Goal: Task Accomplishment & Management: Complete application form

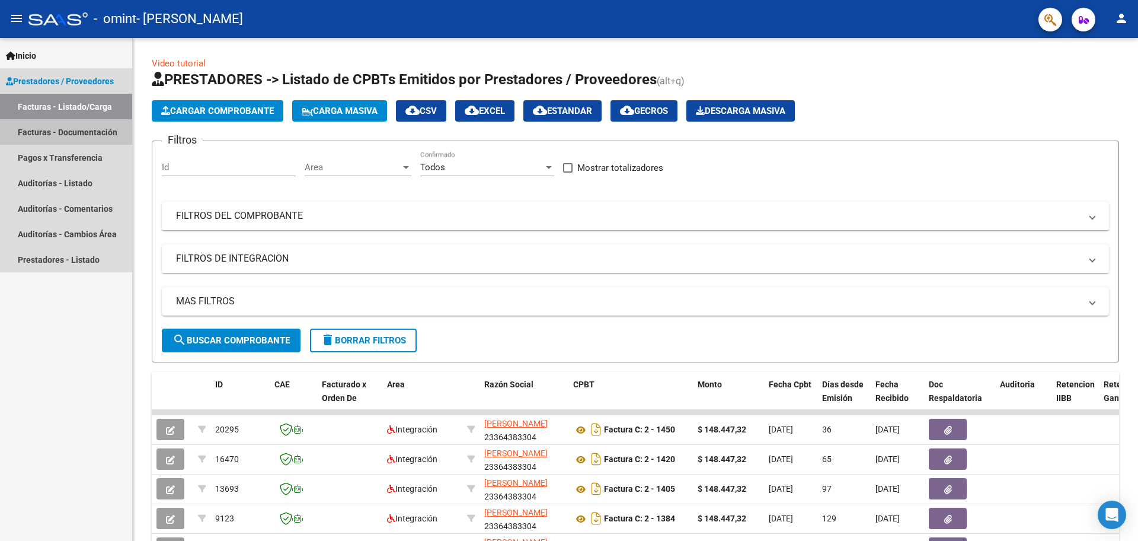
click at [90, 133] on link "Facturas - Documentación" at bounding box center [66, 131] width 132 height 25
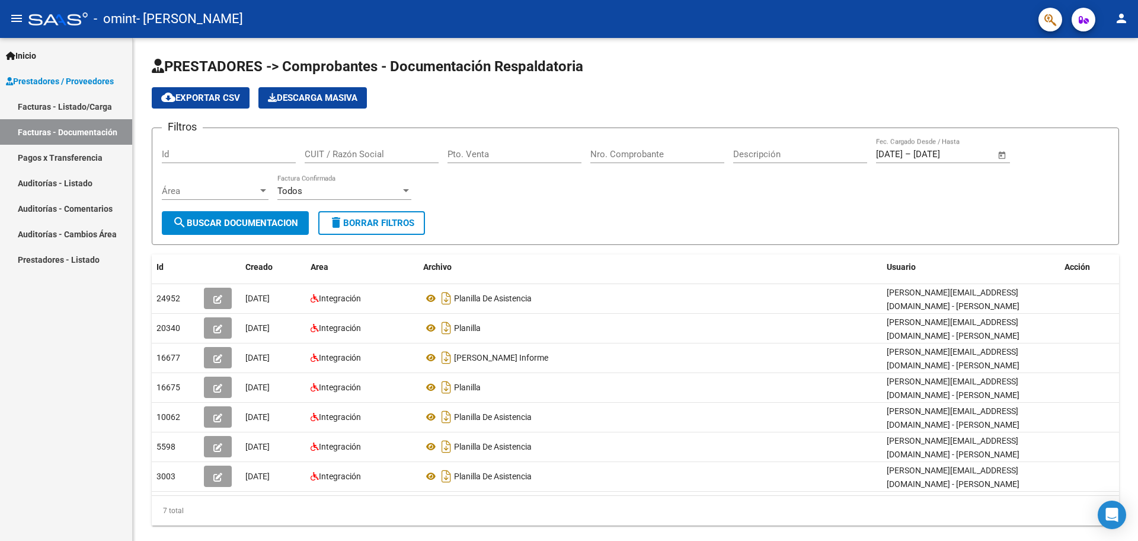
click at [90, 133] on link "Facturas - Documentación" at bounding box center [66, 131] width 132 height 25
click at [78, 108] on link "Facturas - Listado/Carga" at bounding box center [66, 106] width 132 height 25
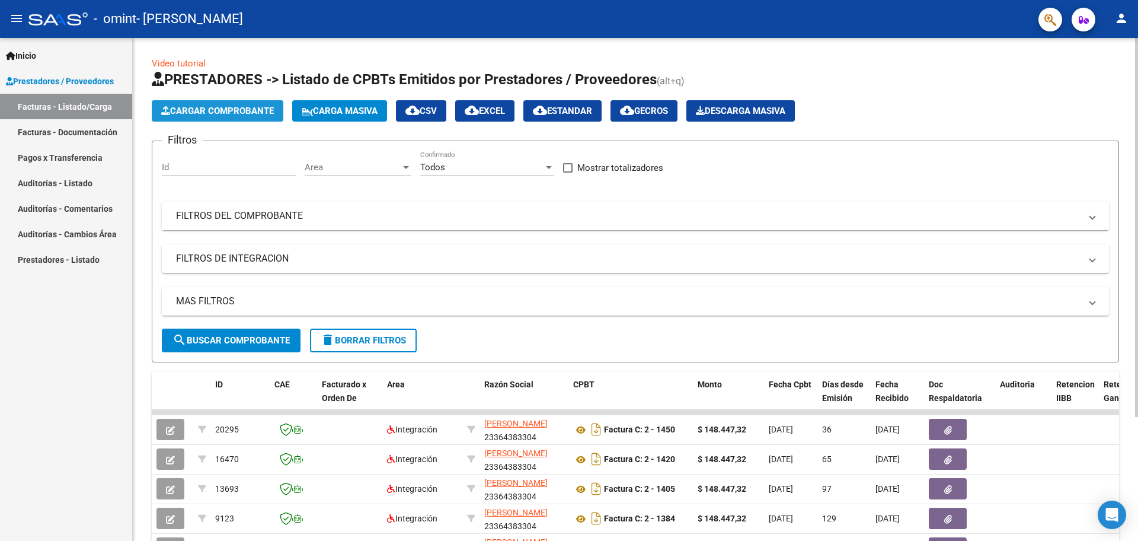
click at [198, 113] on span "Cargar Comprobante" at bounding box center [217, 111] width 113 height 11
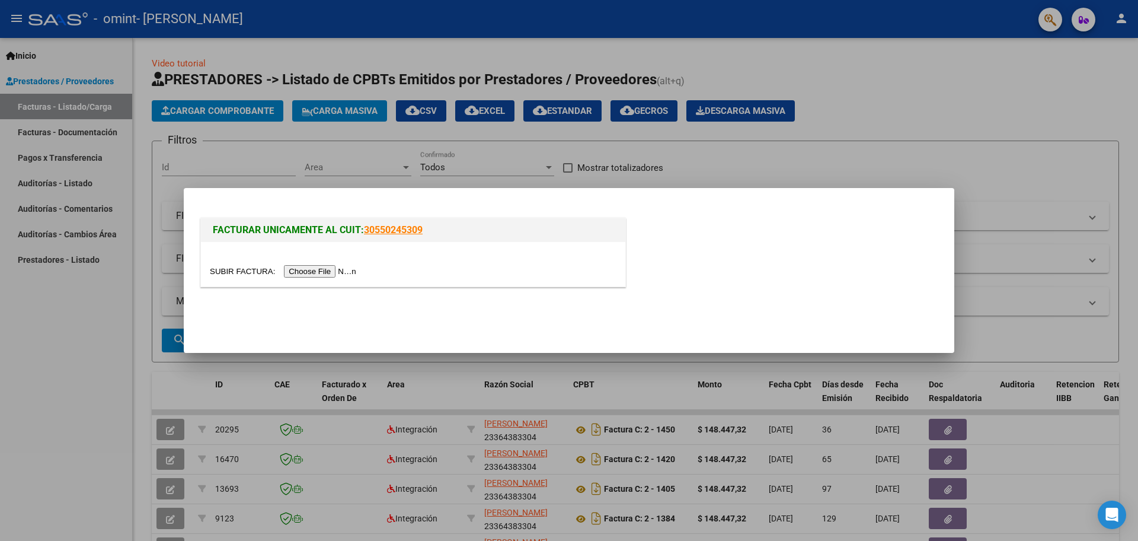
click at [312, 274] on input "file" at bounding box center [285, 271] width 150 height 12
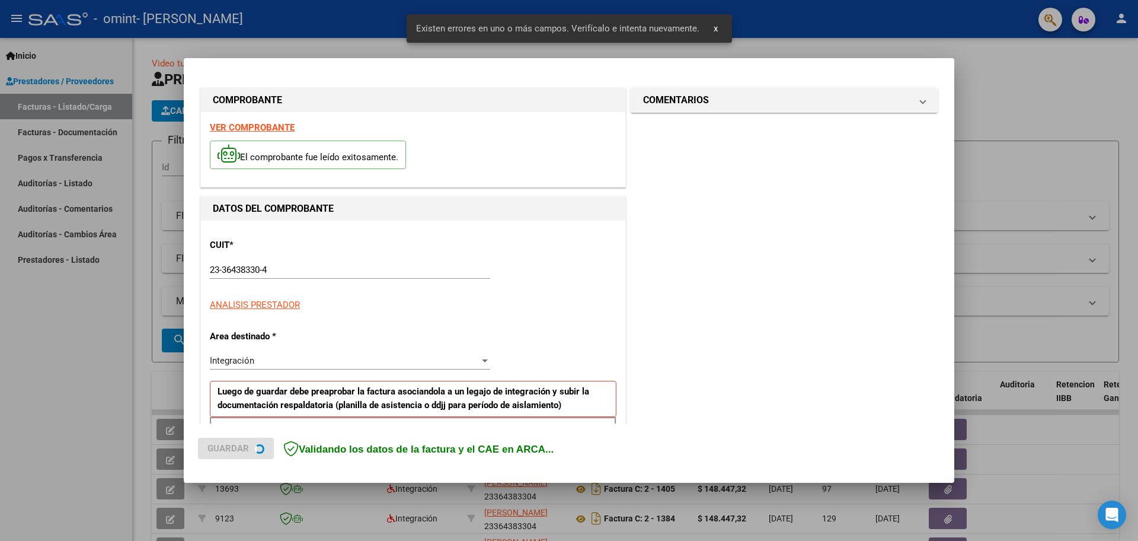
scroll to position [215, 0]
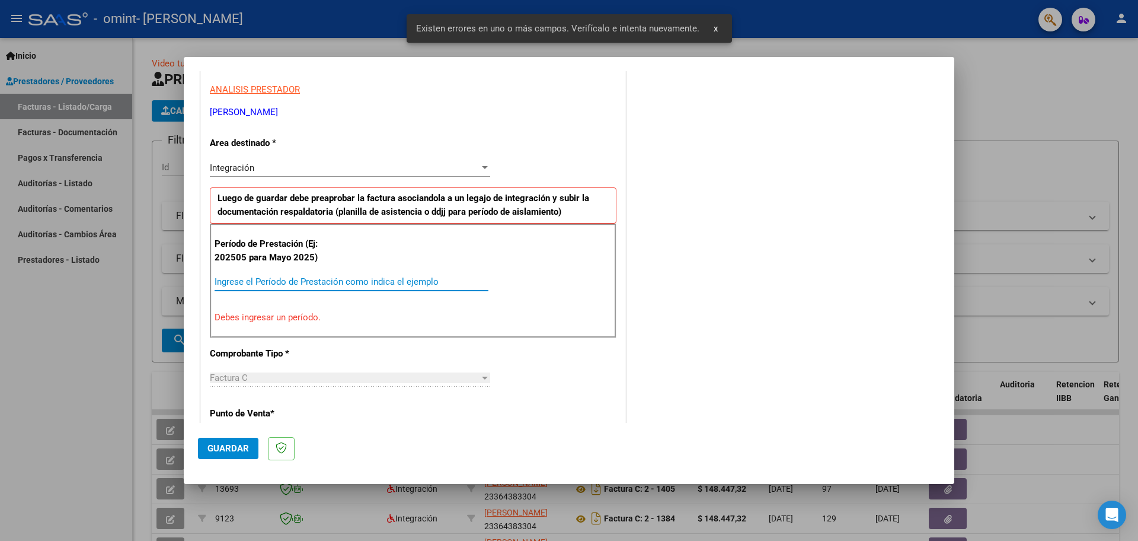
click at [327, 276] on input "Ingrese el Período de Prestación como indica el ejemplo" at bounding box center [352, 281] width 274 height 11
type input "2025"
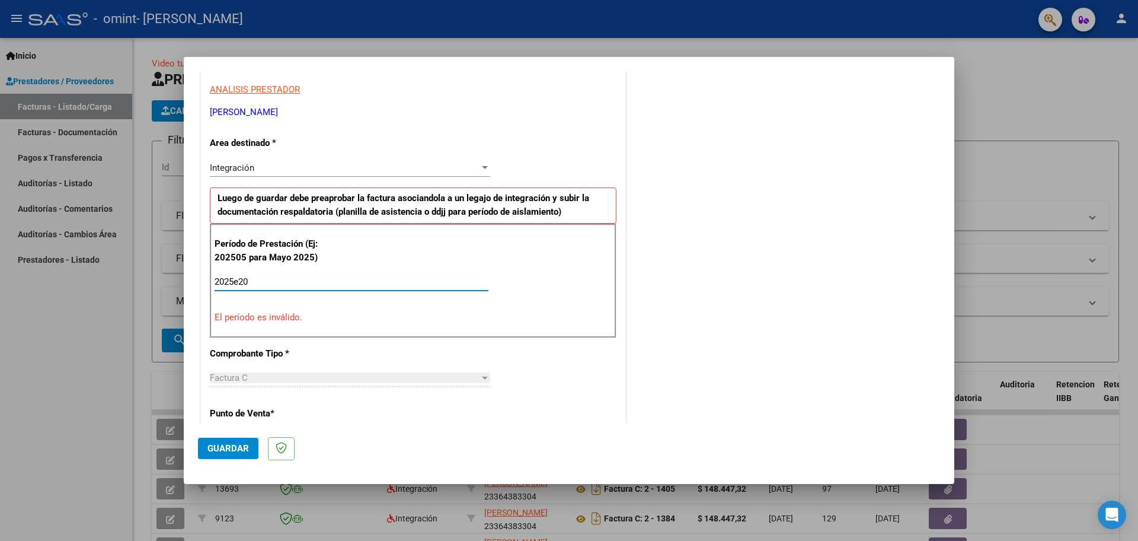
type input "2025e202"
click at [241, 279] on input "Ingrese el Período de Prestación como indica el ejemplo" at bounding box center [352, 281] width 274 height 11
click at [264, 285] on input "20252025" at bounding box center [352, 281] width 274 height 11
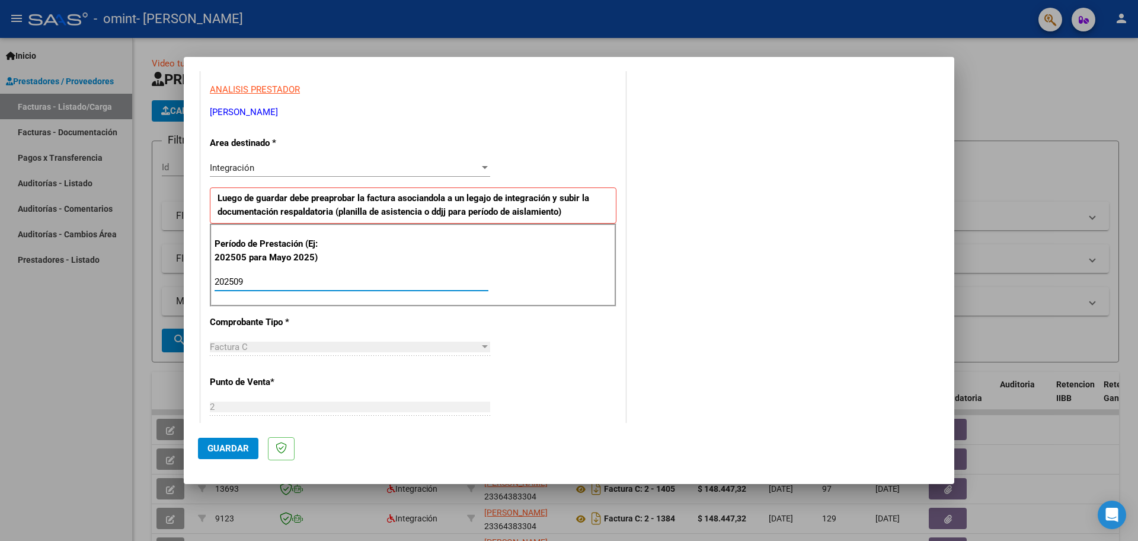
type input "202509"
click at [690, 323] on div "COMENTARIOS Comentarios del Prestador / Gerenciador:" at bounding box center [784, 385] width 312 height 1030
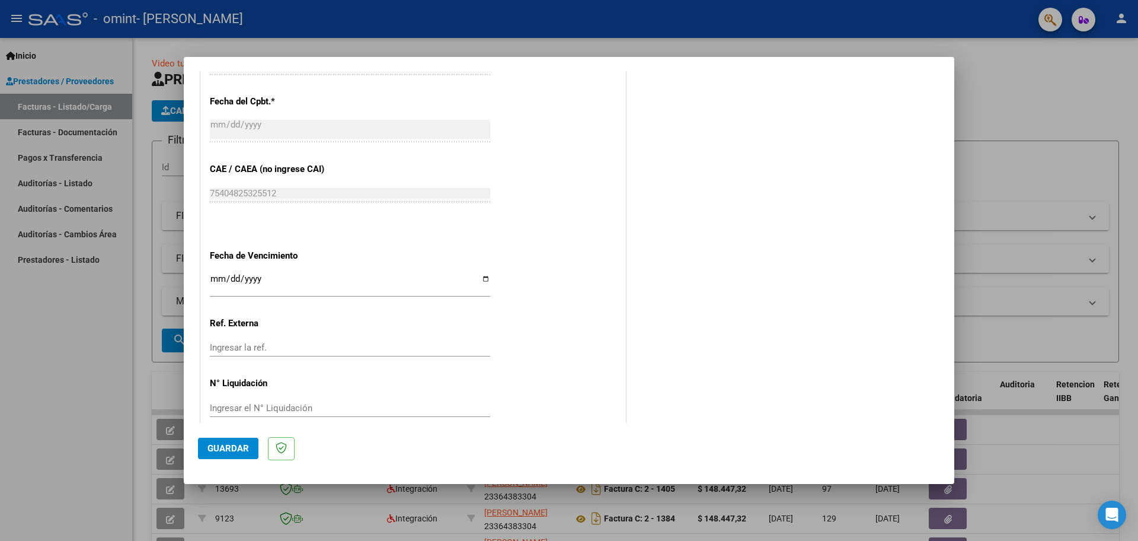
scroll to position [692, 0]
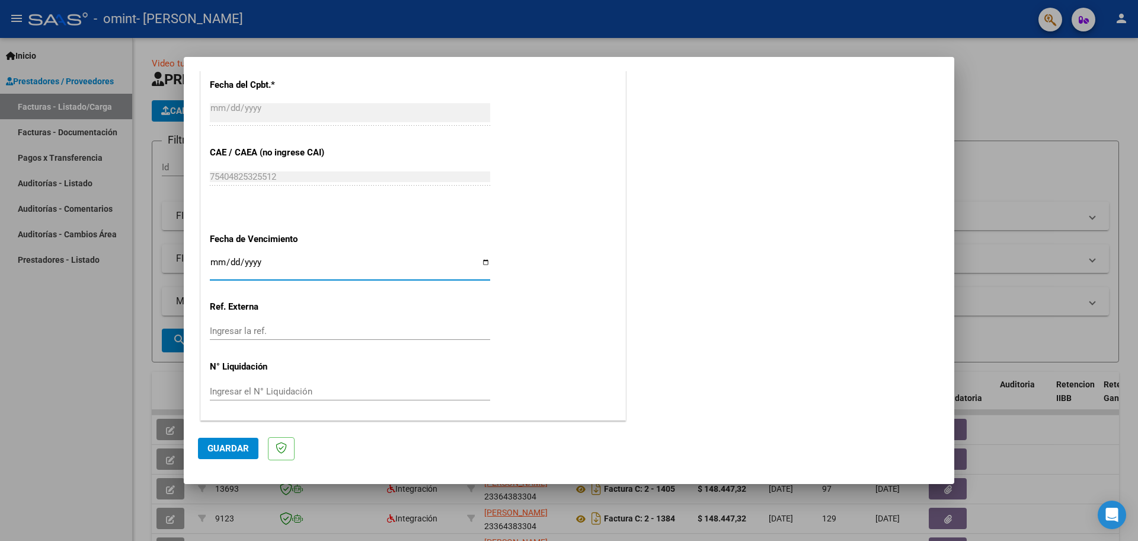
click at [217, 258] on input "Ingresar la fecha" at bounding box center [350, 266] width 280 height 19
type input "[DATE]"
click at [235, 447] on span "Guardar" at bounding box center [227, 448] width 41 height 11
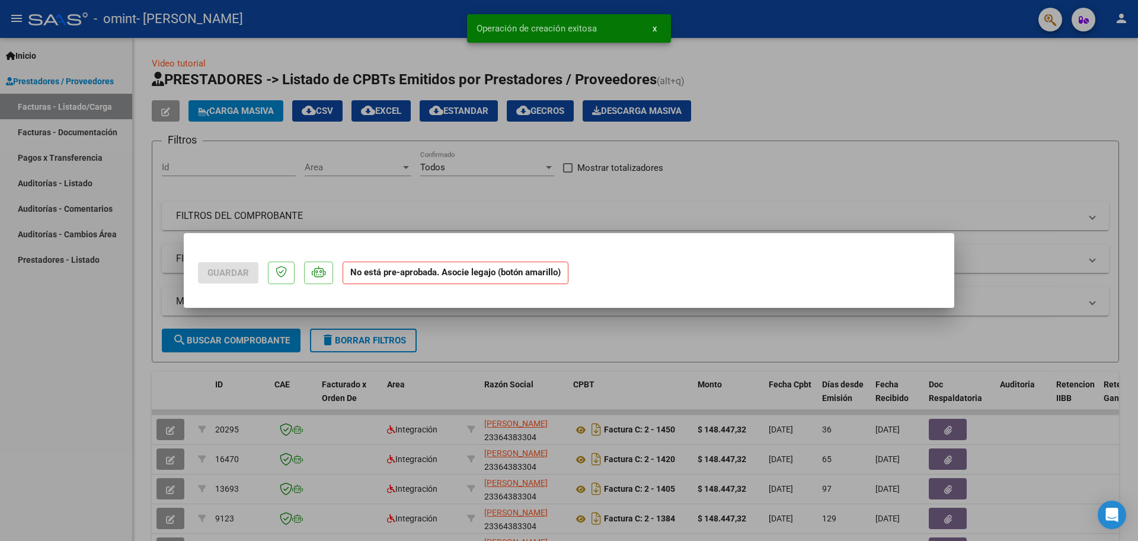
scroll to position [0, 0]
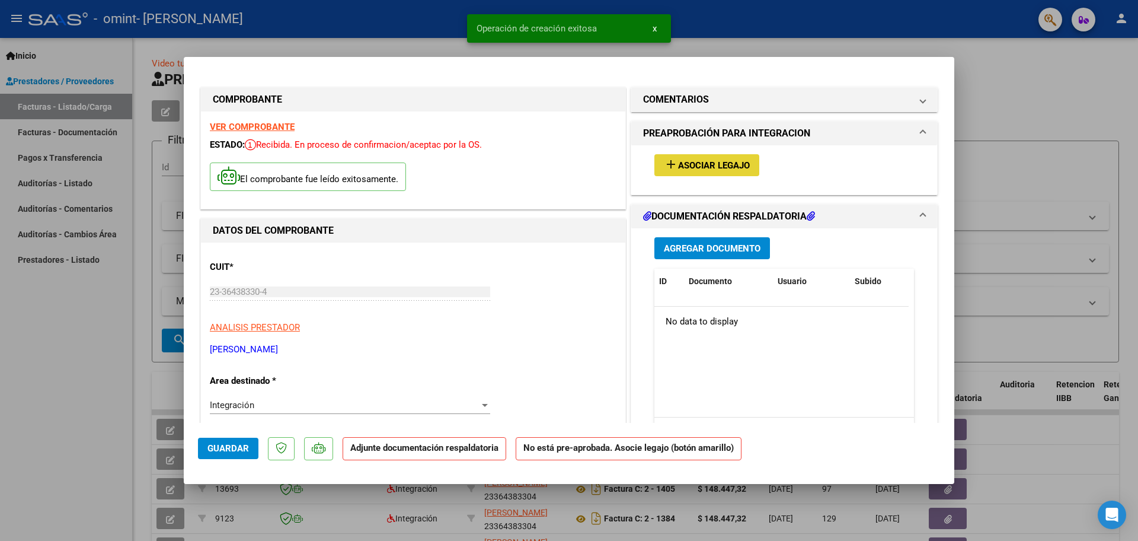
click at [665, 154] on button "add Asociar Legajo" at bounding box center [706, 165] width 105 height 22
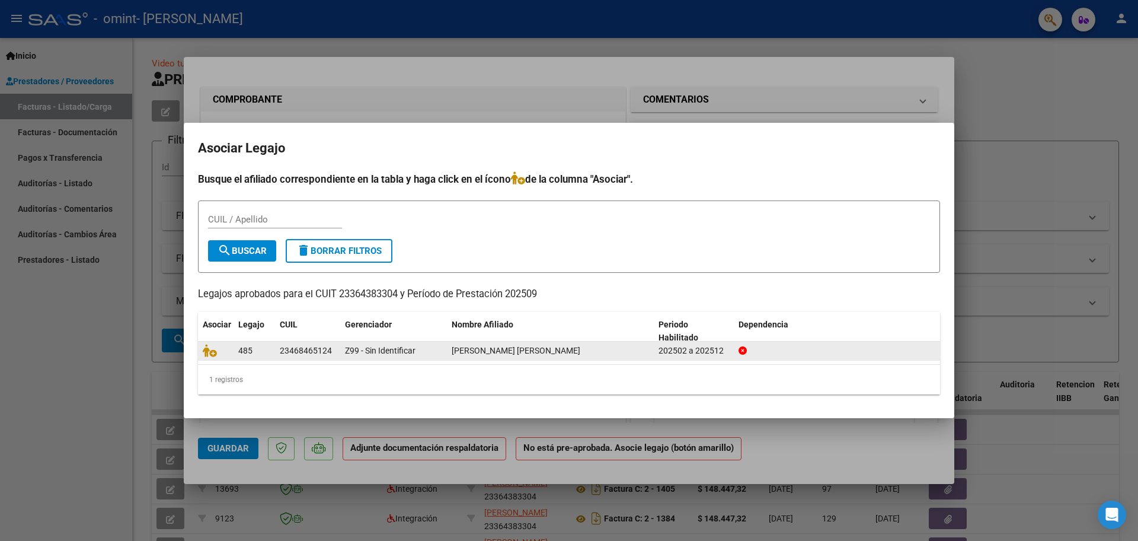
click at [740, 351] on icon at bounding box center [743, 350] width 8 height 8
click at [746, 350] on icon at bounding box center [743, 350] width 8 height 8
click at [213, 341] on datatable-body-cell at bounding box center [216, 350] width 36 height 18
click at [210, 349] on icon at bounding box center [210, 350] width 14 height 13
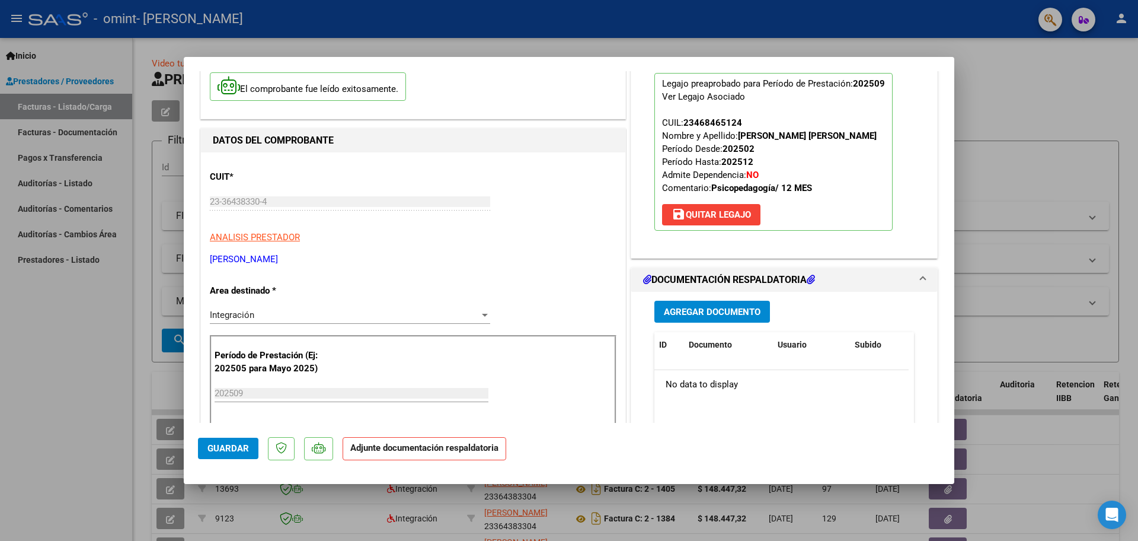
scroll to position [119, 0]
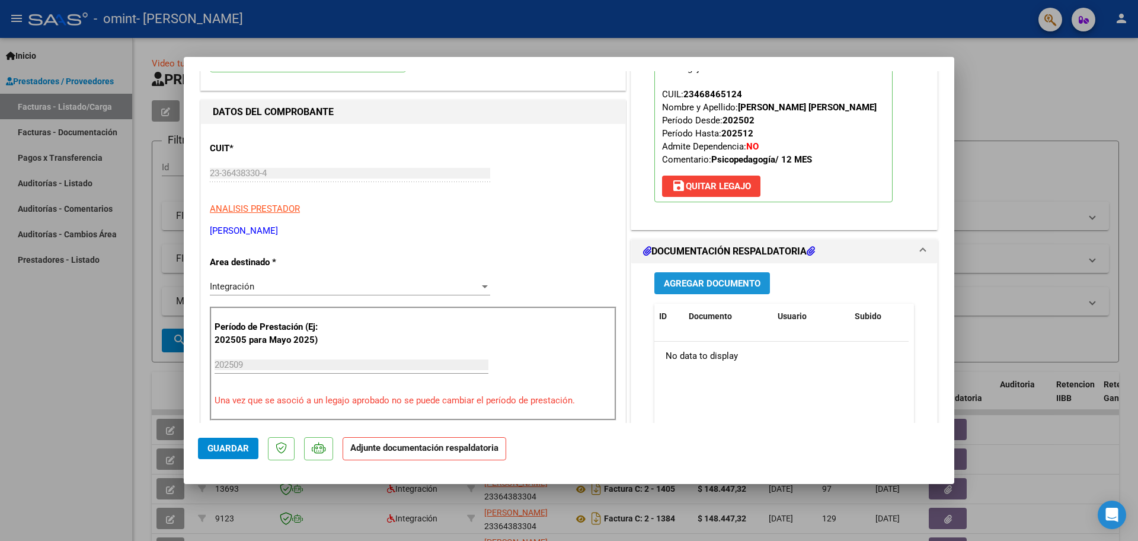
click at [672, 279] on span "Agregar Documento" at bounding box center [712, 283] width 97 height 11
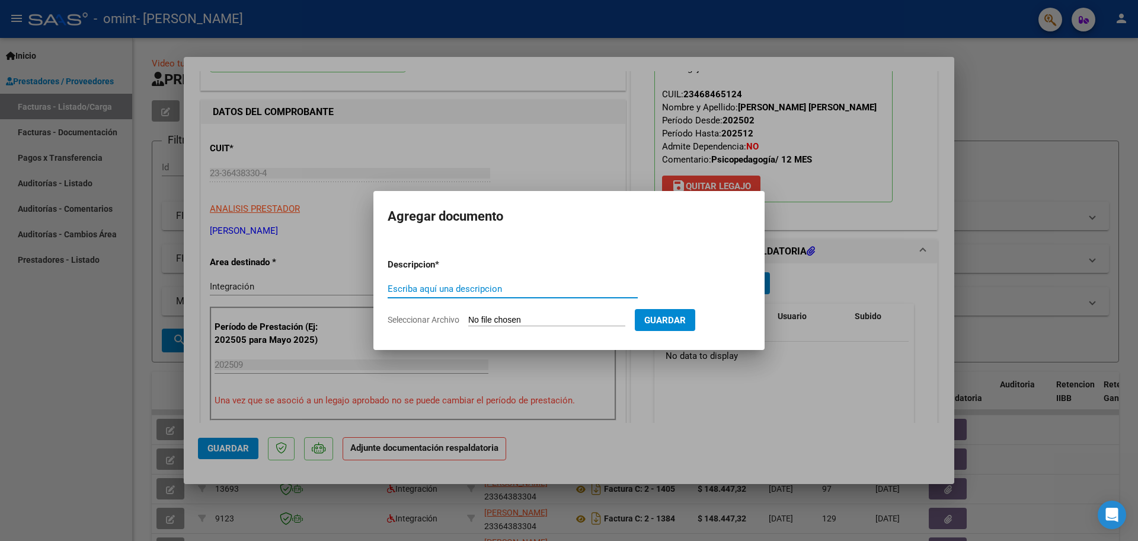
click at [461, 290] on input "Escriba aquí una descripcion" at bounding box center [513, 288] width 250 height 11
type input "planilla"
click at [480, 320] on input "Seleccionar Archivo" at bounding box center [546, 320] width 157 height 11
type input "C:\fakepath\CamScanner [DATE] 22.23.pdf"
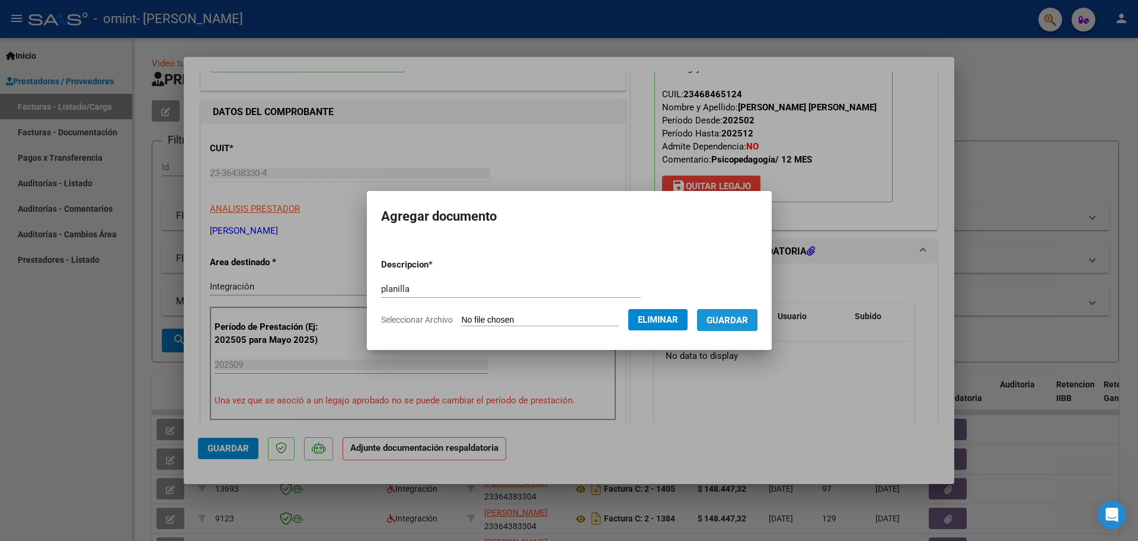
click at [732, 326] on button "Guardar" at bounding box center [727, 320] width 60 height 22
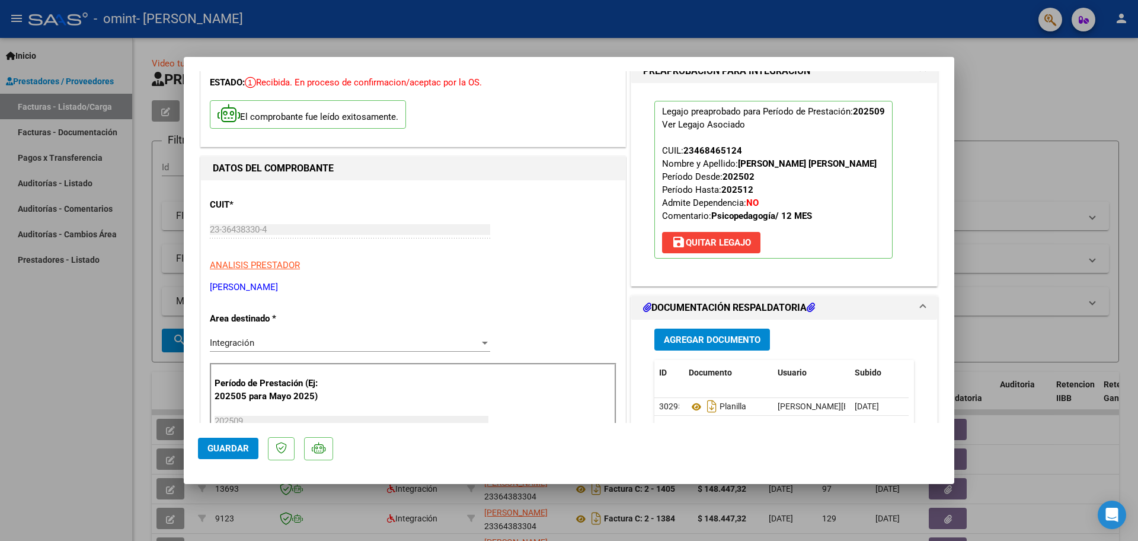
scroll to position [0, 0]
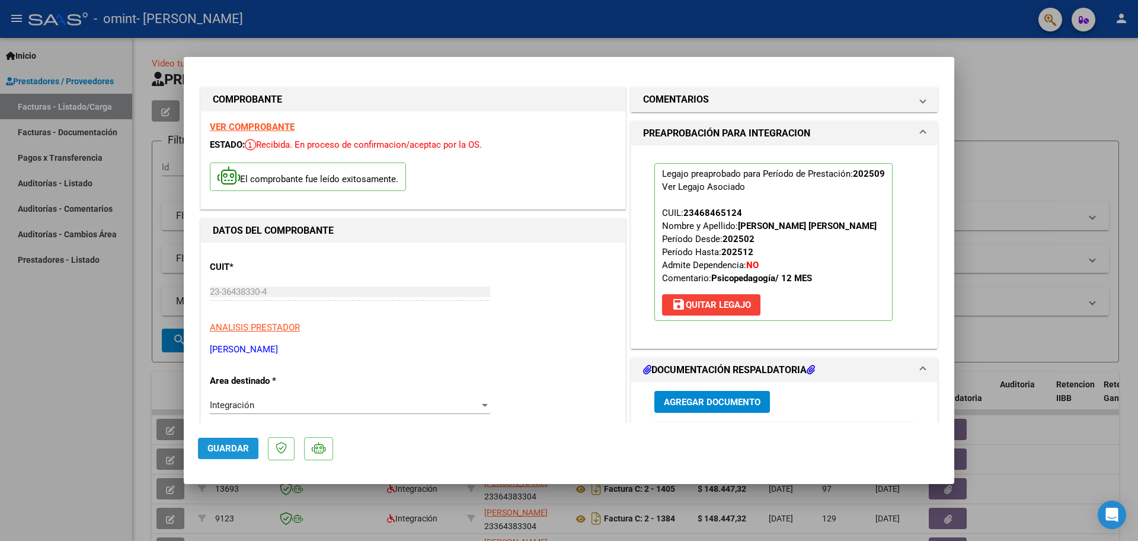
click at [207, 445] on span "Guardar" at bounding box center [227, 448] width 41 height 11
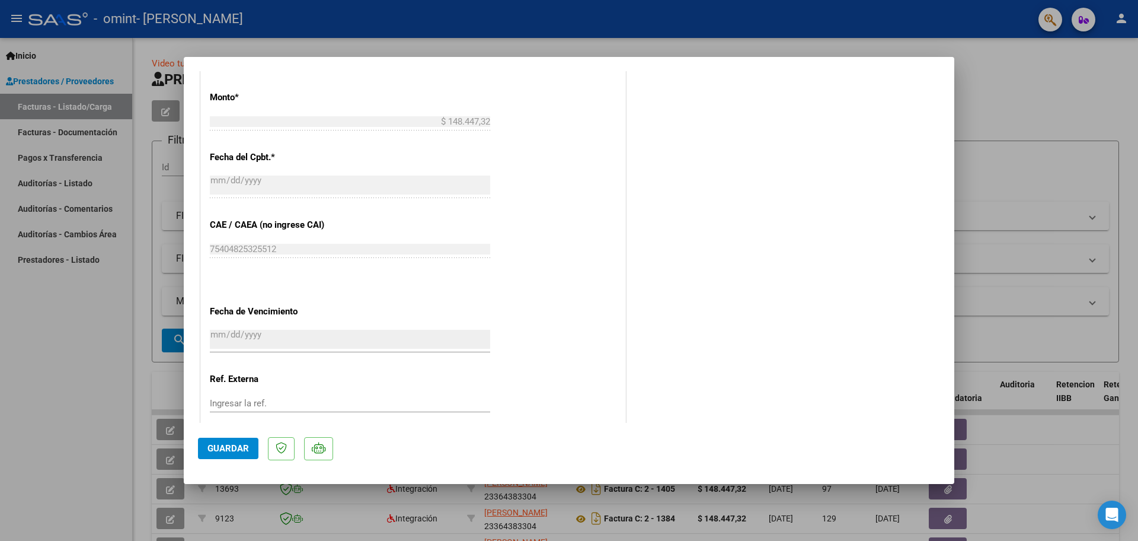
scroll to position [710, 0]
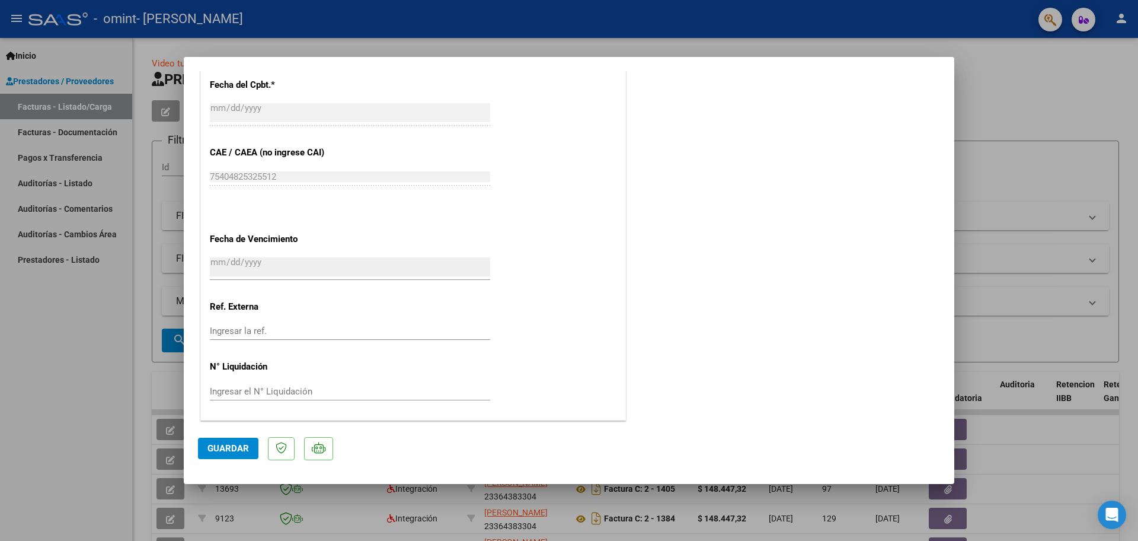
click at [1008, 73] on div at bounding box center [569, 270] width 1138 height 541
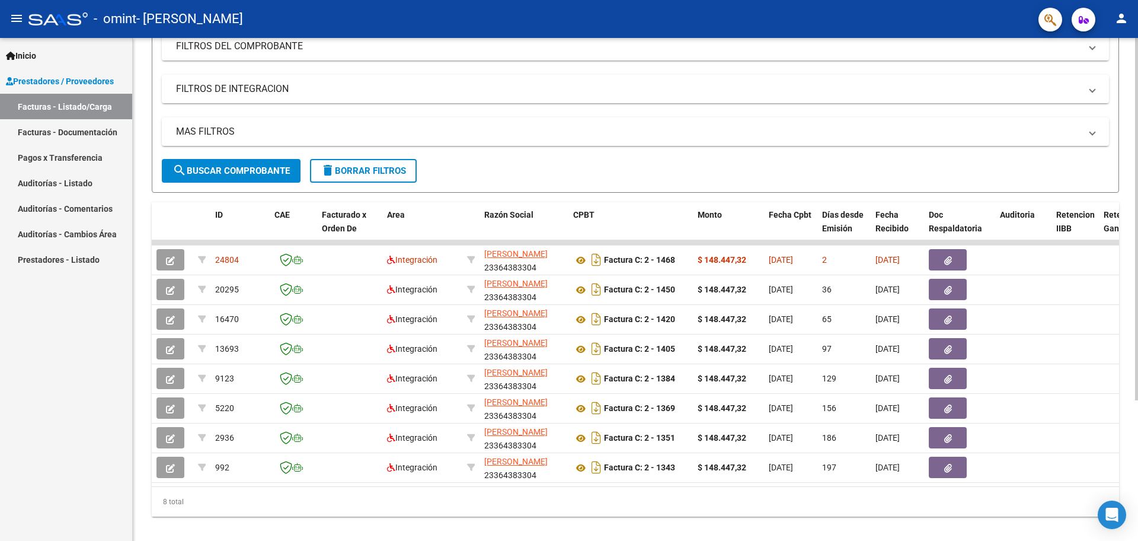
scroll to position [194, 0]
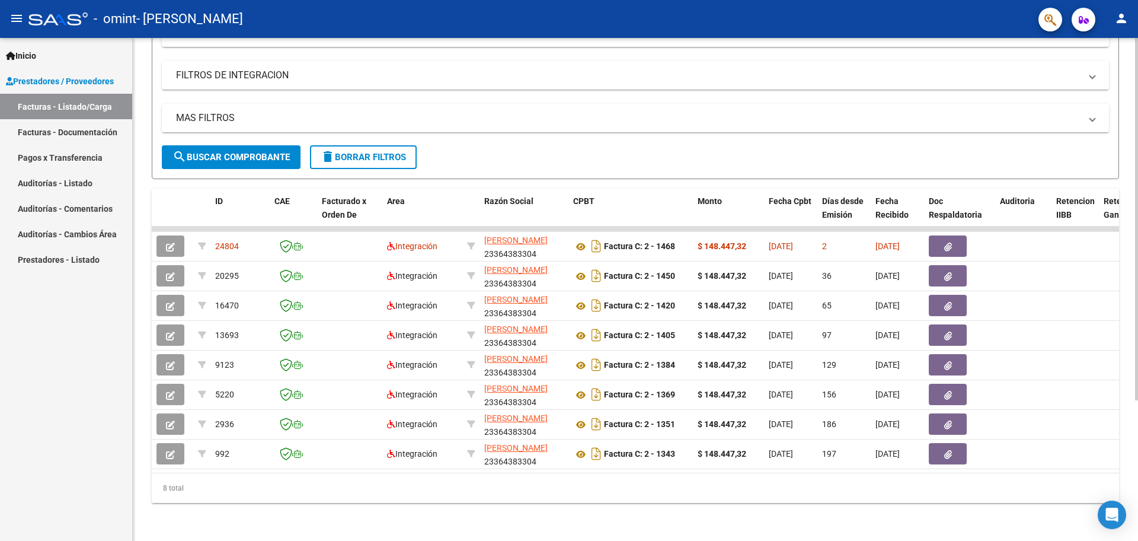
click at [1138, 313] on div at bounding box center [1136, 359] width 3 height 362
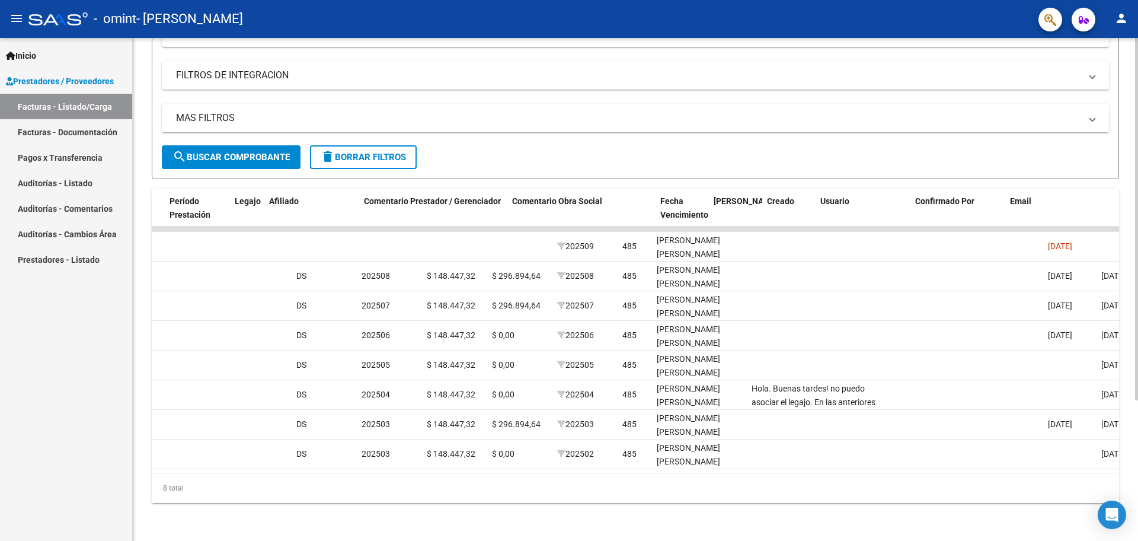
scroll to position [0, 1532]
